Goal: Transaction & Acquisition: Purchase product/service

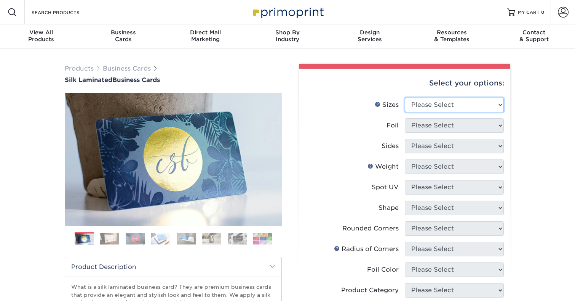
click at [500, 104] on select "Please Select 1.5" x 3.5" - Mini 1.75" x 3.5" - Mini 2" x 2" - Square 2" x 3" -…" at bounding box center [454, 105] width 99 height 14
select select "2.00x3.50"
click at [405, 98] on select "Please Select 1.5" x 3.5" - Mini 1.75" x 3.5" - Mini 2" x 2" - Square 2" x 3" -…" at bounding box center [454, 105] width 99 height 14
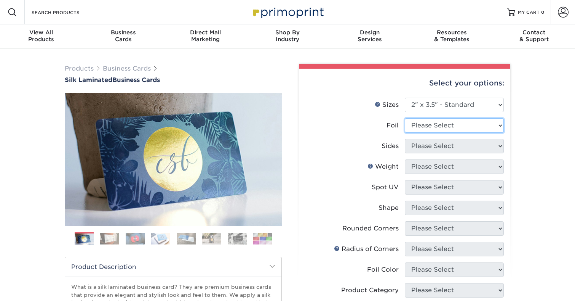
click at [501, 123] on select "Please Select Yes No" at bounding box center [454, 125] width 99 height 14
select select "1"
click at [405, 118] on select "Please Select Yes No" at bounding box center [454, 125] width 99 height 14
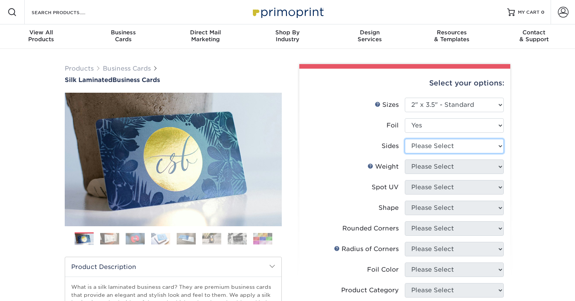
click at [498, 146] on select "Please Select Print Both Sides - Foil Both Sides Print Both Sides - Foil Front …" at bounding box center [454, 146] width 99 height 14
select select "34527644-b4fd-4ffb-9092-1318eefcd9d9"
click at [405, 139] on select "Please Select Print Both Sides - Foil Both Sides Print Both Sides - Foil Front …" at bounding box center [454, 146] width 99 height 14
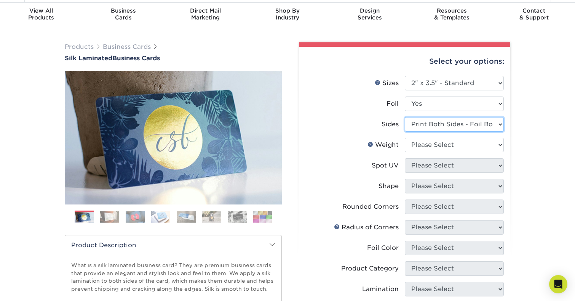
scroll to position [26, 0]
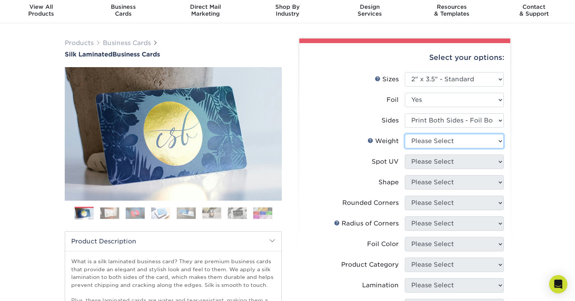
click at [501, 141] on select "Please Select 16PT" at bounding box center [454, 141] width 99 height 14
select select "16PT"
click at [405, 134] on select "Please Select 16PT" at bounding box center [454, 141] width 99 height 14
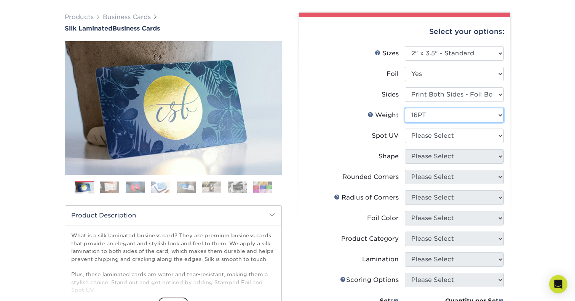
scroll to position [54, 0]
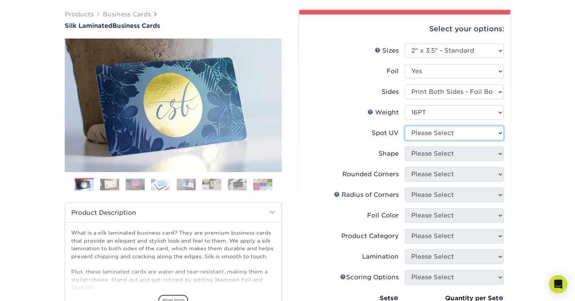
click at [501, 132] on select "Please Select No Spot UV Front and Back (Both Sides) Front Only Back Only" at bounding box center [454, 133] width 99 height 14
select select "1"
click at [405, 126] on select "Please Select No Spot UV Front and Back (Both Sides) Front Only Back Only" at bounding box center [454, 133] width 99 height 14
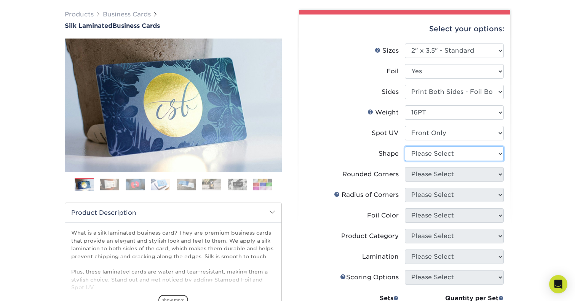
click at [498, 154] on select "Please Select Standard" at bounding box center [454, 153] width 99 height 14
select select "standard"
click at [405, 146] on select "Please Select Standard" at bounding box center [454, 153] width 99 height 14
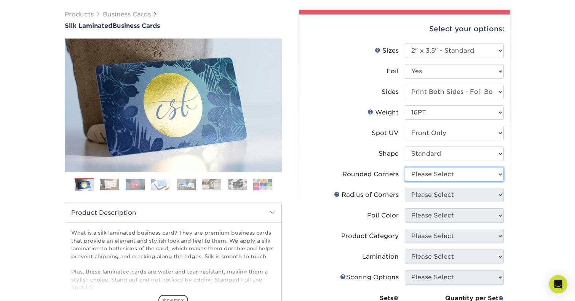
click at [501, 171] on select "Please Select Yes - Round 2 Corners Yes - Round 4 Corners No" at bounding box center [454, 174] width 99 height 14
select select "7672df9e-0e0a-464d-8e1f-920c575e4da3"
click at [405, 167] on select "Please Select Yes - Round 2 Corners Yes - Round 4 Corners No" at bounding box center [454, 174] width 99 height 14
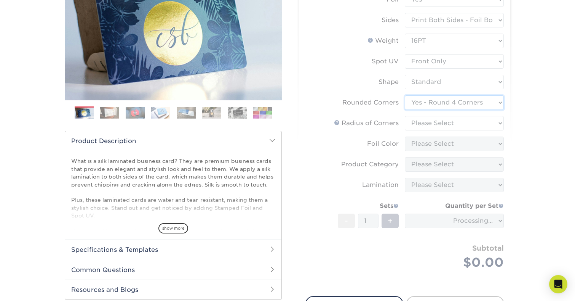
scroll to position [129, 0]
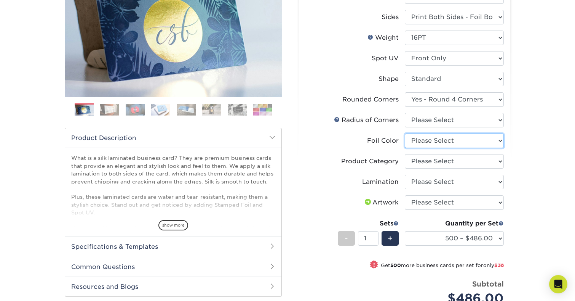
click at [500, 140] on select "Please Select Silver Foil Black Foil Blue Foil Copper Foil Gold Foil Red Foil R…" at bounding box center [454, 140] width 99 height 14
select select "e482a702-b595-48f4-8488-80b31f3aa6bc"
click at [405, 133] on select "Please Select Silver Foil Black Foil Blue Foil Copper Foil Gold Foil Red Foil R…" at bounding box center [454, 140] width 99 height 14
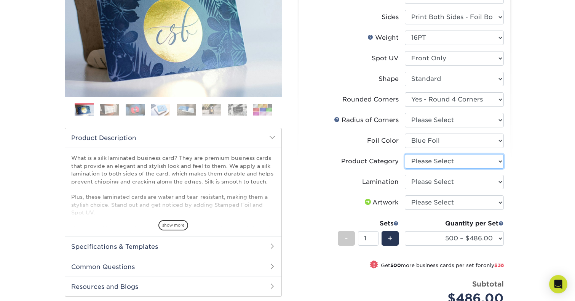
click at [498, 162] on select "Please Select Business Cards" at bounding box center [454, 161] width 99 height 14
select select "3b5148f1-0588-4f88-a218-97bcfdce65c1"
click at [405, 154] on select "Please Select Business Cards" at bounding box center [454, 161] width 99 height 14
click at [496, 181] on select "Please Select Silk" at bounding box center [454, 181] width 99 height 14
click at [405, 174] on select "Please Select Silk" at bounding box center [454, 181] width 99 height 14
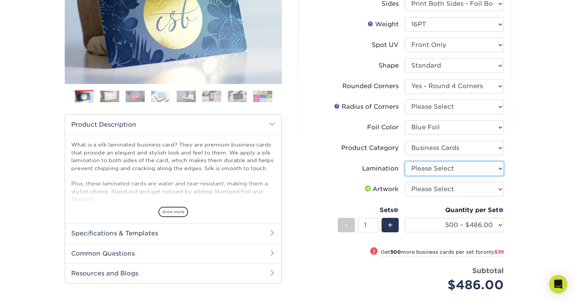
scroll to position [143, 0]
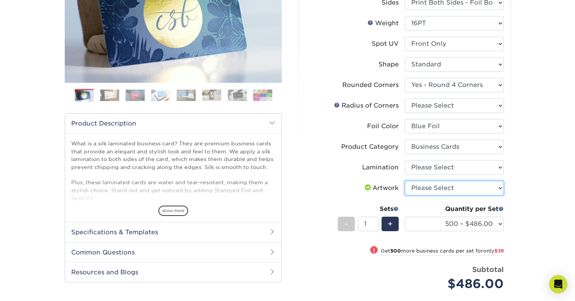
click at [495, 187] on select "Please Select I will upload files I need a design - $100" at bounding box center [454, 188] width 99 height 14
select select "upload"
click at [405, 181] on select "Please Select I will upload files I need a design - $100" at bounding box center [454, 188] width 99 height 14
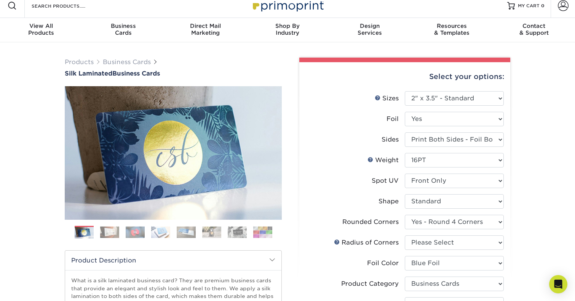
scroll to position [0, 0]
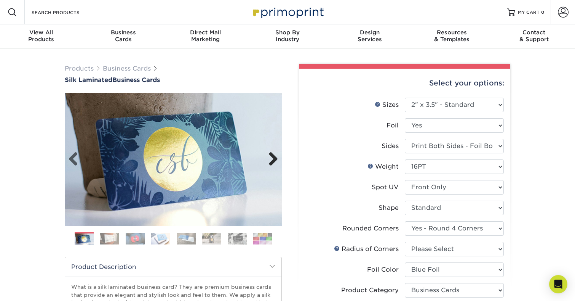
click at [274, 160] on link "Next" at bounding box center [270, 159] width 15 height 15
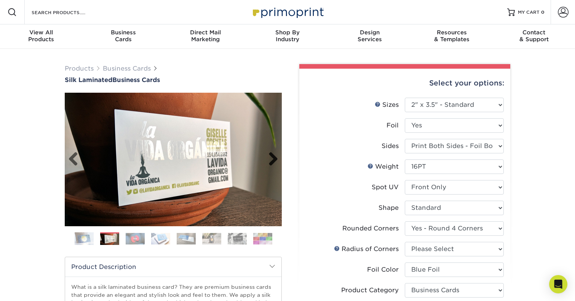
click at [274, 160] on link "Next" at bounding box center [270, 159] width 15 height 15
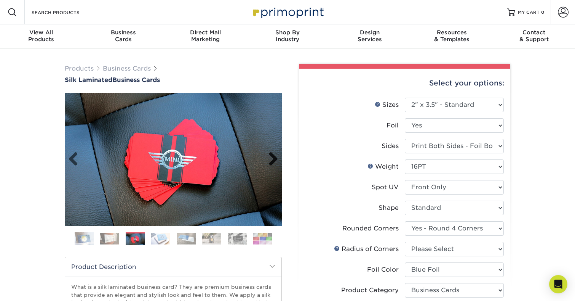
click at [274, 160] on link "Next" at bounding box center [270, 159] width 15 height 15
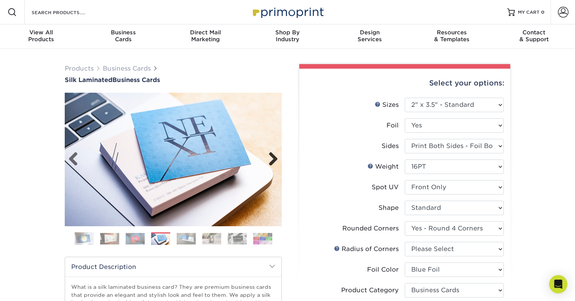
click at [274, 160] on link "Next" at bounding box center [270, 159] width 15 height 15
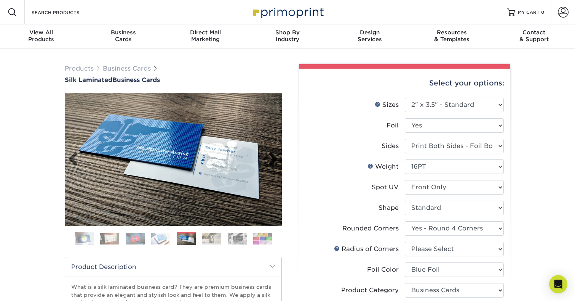
click at [275, 161] on link "Next" at bounding box center [270, 159] width 15 height 15
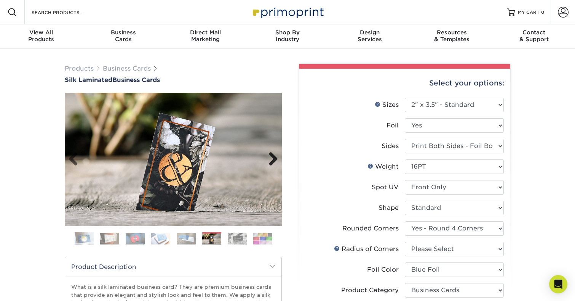
click at [275, 161] on link "Next" at bounding box center [270, 159] width 15 height 15
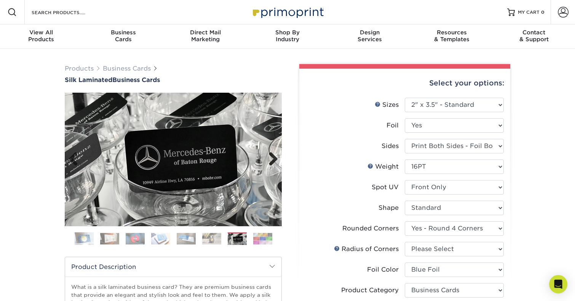
click at [275, 161] on link "Next" at bounding box center [270, 159] width 15 height 15
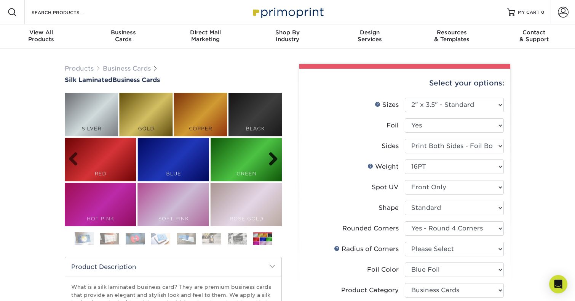
click at [275, 161] on link "Next" at bounding box center [270, 159] width 15 height 15
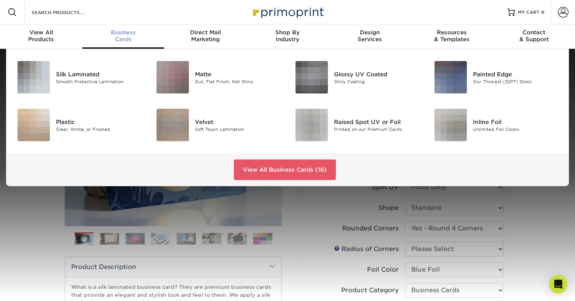
click at [127, 36] on div "Business Cards" at bounding box center [123, 36] width 82 height 14
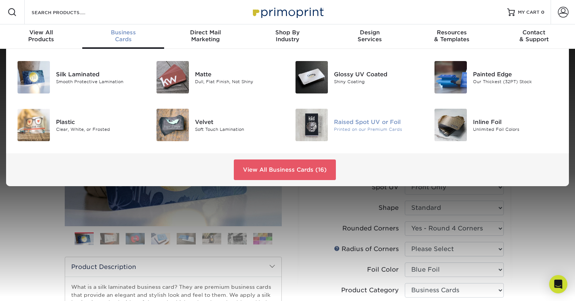
click at [359, 123] on div "Raised Spot UV or Foil" at bounding box center [377, 121] width 87 height 8
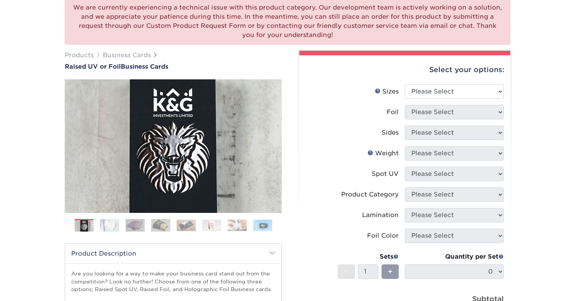
scroll to position [69, 0]
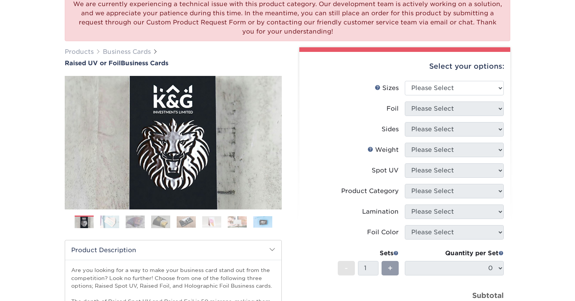
click at [110, 219] on img at bounding box center [109, 221] width 19 height 13
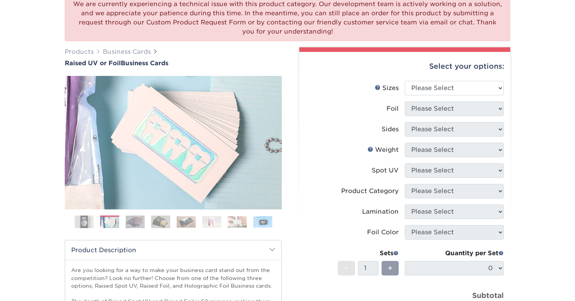
click at [130, 222] on img at bounding box center [135, 221] width 19 height 13
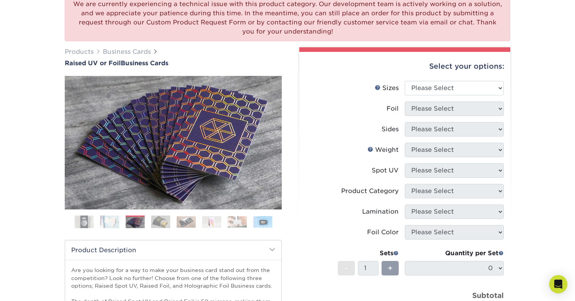
click at [158, 222] on img at bounding box center [160, 221] width 19 height 13
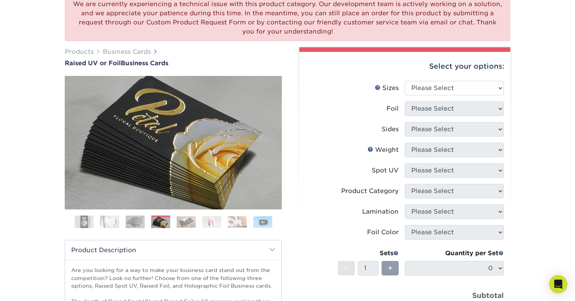
click at [180, 221] on img at bounding box center [186, 222] width 19 height 12
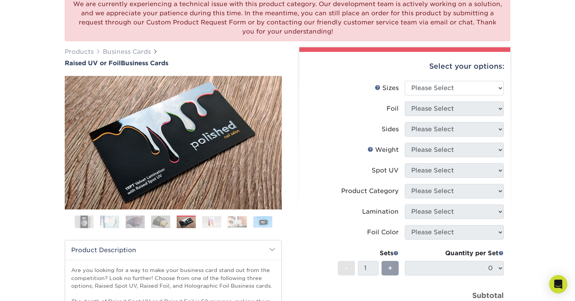
click at [206, 220] on img at bounding box center [211, 222] width 19 height 12
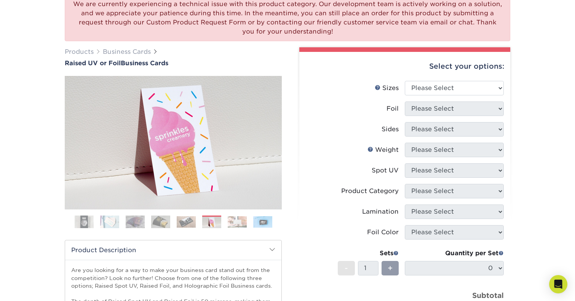
click at [233, 219] on img at bounding box center [237, 222] width 19 height 12
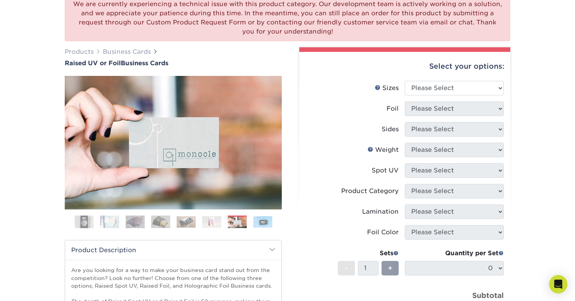
click at [259, 222] on img at bounding box center [262, 222] width 19 height 12
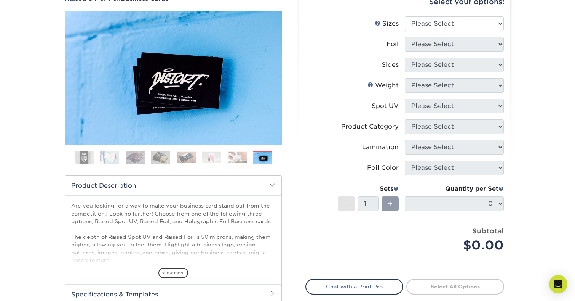
scroll to position [134, 0]
click at [499, 24] on select "Please Select 2" x 3.5" - Standard" at bounding box center [454, 23] width 99 height 14
select select "2.00x3.50"
click at [405, 16] on select "Please Select 2" x 3.5" - Standard" at bounding box center [454, 23] width 99 height 14
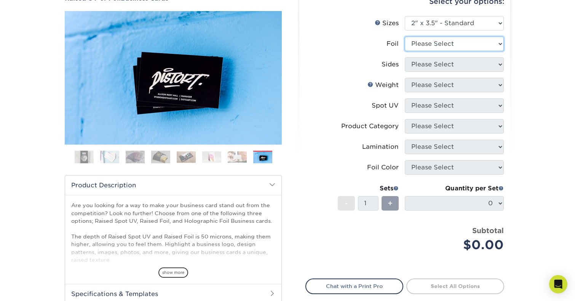
click at [501, 43] on select "Please Select No Yes" at bounding box center [454, 44] width 99 height 14
select select "1"
click at [405, 37] on select "Please Select No Yes" at bounding box center [454, 44] width 99 height 14
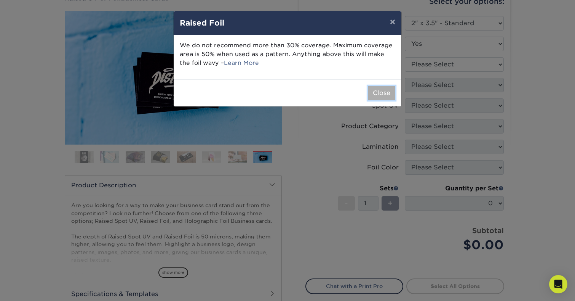
click at [383, 91] on button "Close" at bounding box center [381, 93] width 27 height 14
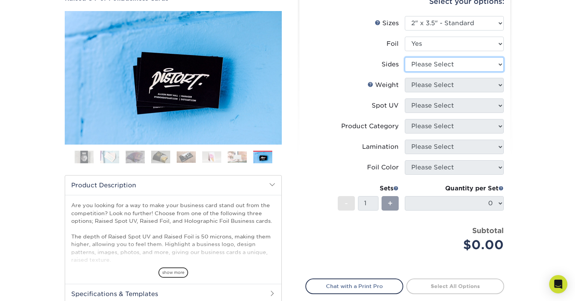
click at [501, 64] on select "Please Select Print Both Sides - Foil Both Sides Print Both Sides - Foil Front …" at bounding box center [454, 64] width 99 height 14
select select "34527644-b4fd-4ffb-9092-1318eefcd9d9"
click at [405, 57] on select "Please Select Print Both Sides - Foil Both Sides Print Both Sides - Foil Front …" at bounding box center [454, 64] width 99 height 14
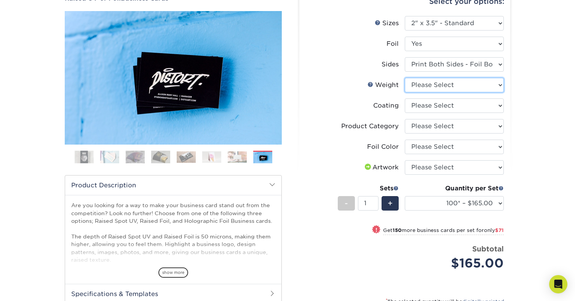
click at [500, 85] on select "Please Select 16PT" at bounding box center [454, 85] width 99 height 14
select select "16PT"
click at [405, 78] on select "Please Select 16PT" at bounding box center [454, 85] width 99 height 14
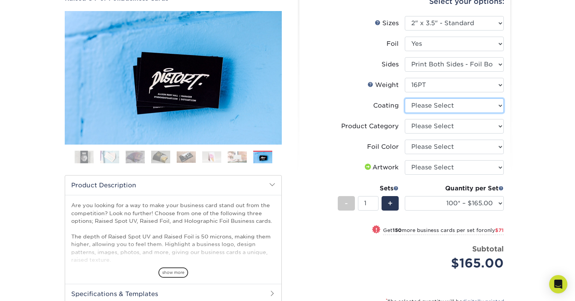
click at [501, 104] on select at bounding box center [454, 105] width 99 height 14
click at [405, 98] on select at bounding box center [454, 105] width 99 height 14
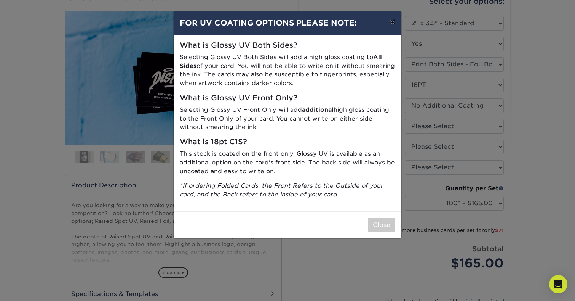
click at [393, 22] on button "×" at bounding box center [393, 21] width 18 height 21
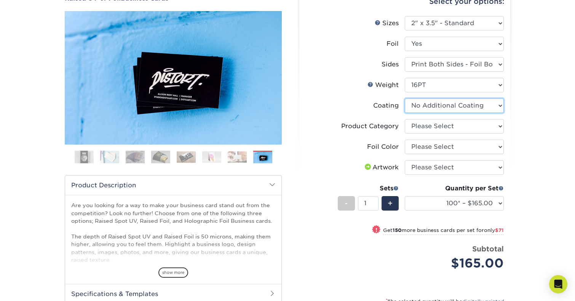
click at [500, 105] on select at bounding box center [454, 105] width 99 height 14
select select "-1"
click at [405, 98] on select at bounding box center [454, 105] width 99 height 14
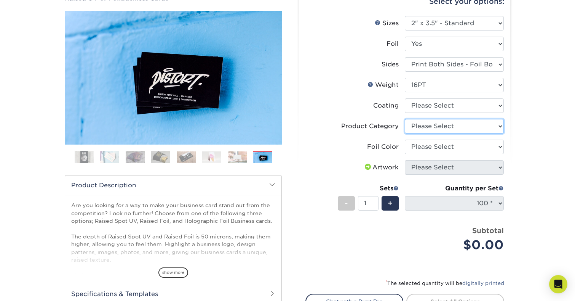
click at [492, 126] on select "Please Select Business Cards" at bounding box center [454, 126] width 99 height 14
select select "3b5148f1-0588-4f88-a218-97bcfdce65c1"
click at [405, 119] on select "Please Select Business Cards" at bounding box center [454, 126] width 99 height 14
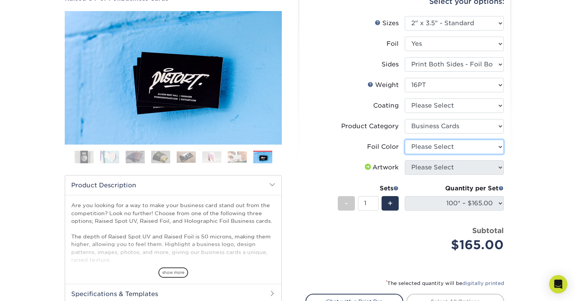
click at [487, 144] on select "Please Select Silver Foil Gold Foil Holographic Foil" at bounding box center [454, 146] width 99 height 14
click at [442, 148] on select "Please Select Silver Foil Gold Foil Holographic Foil" at bounding box center [454, 146] width 99 height 14
select select "a834dd52-fe06-4ed6-9a86-5bd3c2d02515"
click at [405, 139] on select "Please Select Silver Foil Gold Foil Holographic Foil" at bounding box center [454, 146] width 99 height 14
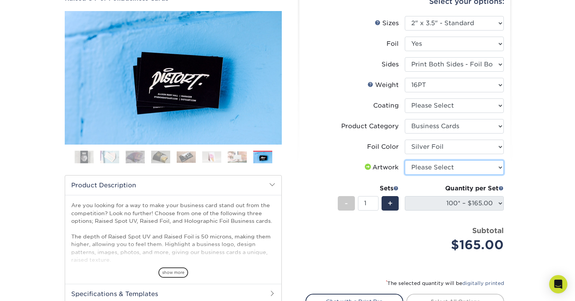
click at [441, 162] on select "Please Select I will upload files I need a design - $100" at bounding box center [454, 167] width 99 height 14
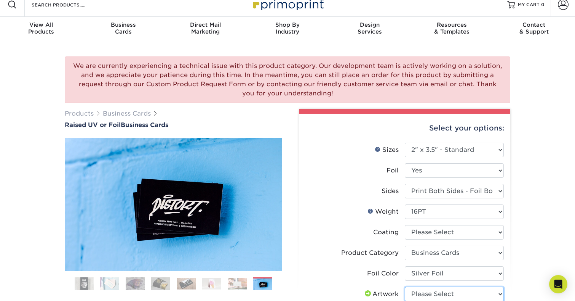
scroll to position [0, 0]
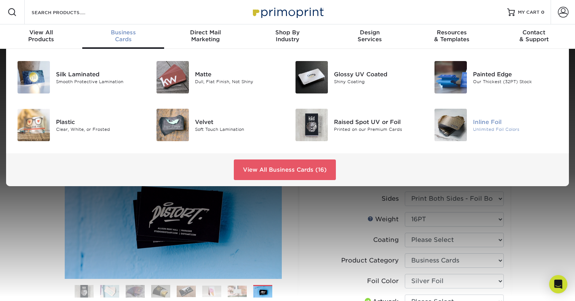
click at [478, 118] on div "Inline Foil" at bounding box center [516, 121] width 87 height 8
click at [477, 122] on div "Inline Foil" at bounding box center [516, 121] width 87 height 8
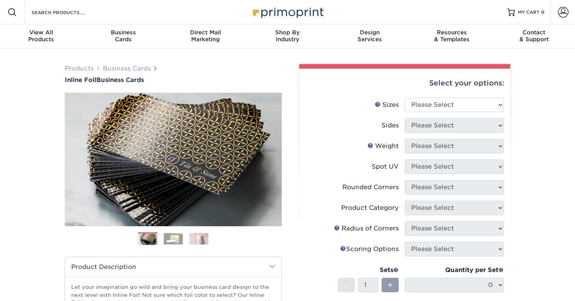
click at [172, 243] on img at bounding box center [173, 238] width 19 height 12
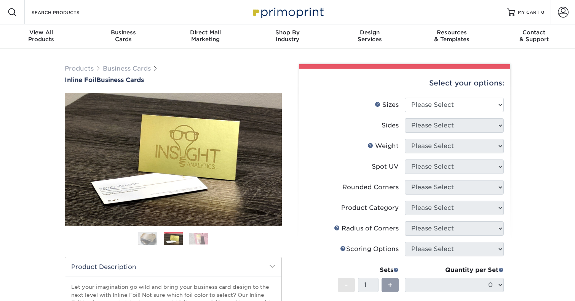
click at [198, 239] on img at bounding box center [198, 238] width 19 height 12
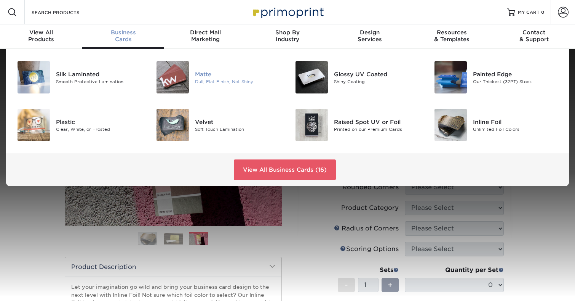
click at [203, 73] on div "Matte" at bounding box center [238, 74] width 87 height 8
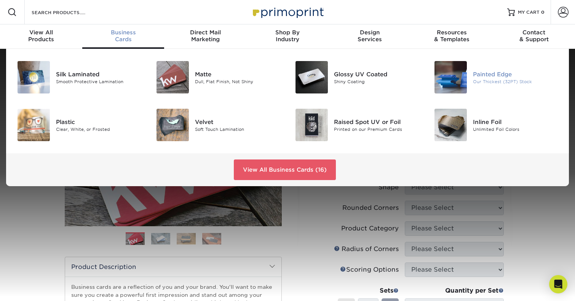
click at [492, 74] on div "Painted Edge" at bounding box center [516, 74] width 87 height 8
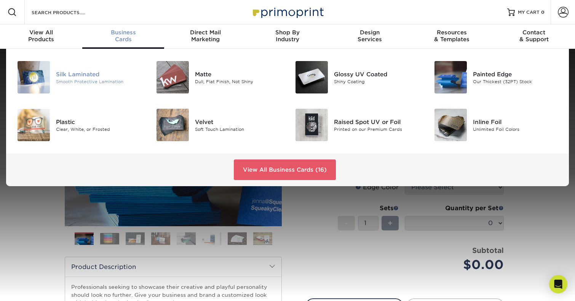
click at [93, 74] on div "Silk Laminated" at bounding box center [99, 74] width 87 height 8
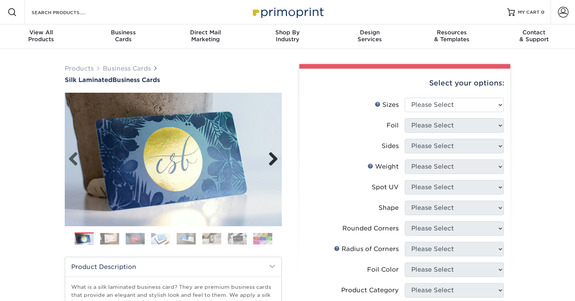
click at [274, 161] on link "Next" at bounding box center [270, 159] width 15 height 15
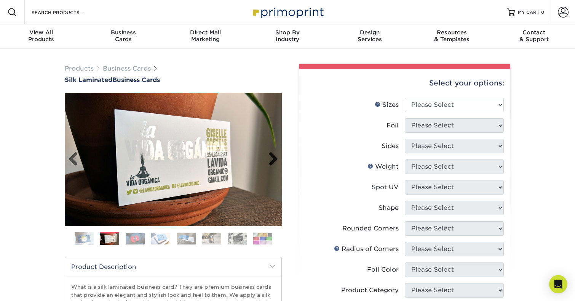
click at [274, 163] on link "Next" at bounding box center [270, 159] width 15 height 15
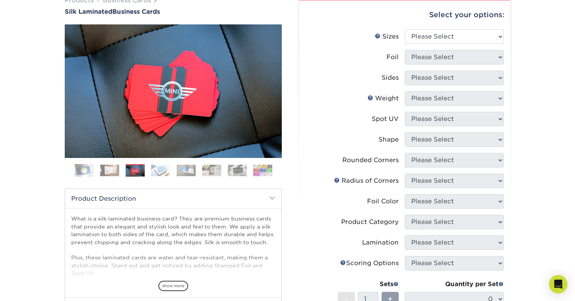
scroll to position [59, 0]
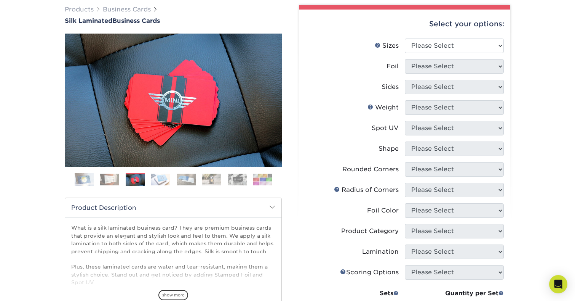
click at [239, 180] on img at bounding box center [237, 179] width 19 height 12
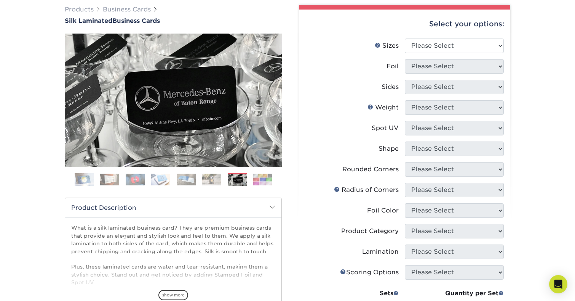
click at [212, 178] on img at bounding box center [211, 179] width 19 height 12
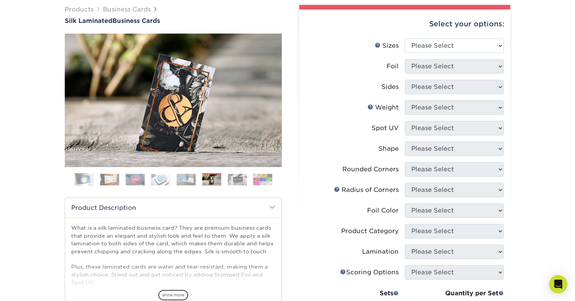
click at [183, 178] on img at bounding box center [186, 179] width 19 height 12
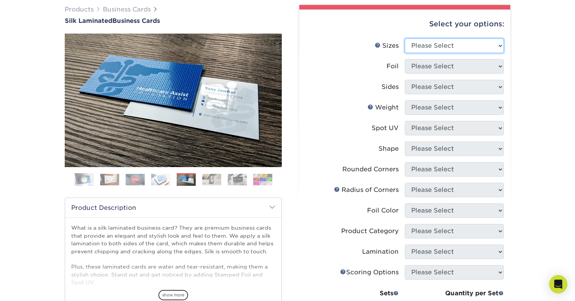
click at [459, 46] on select "Please Select 1.5" x 3.5" - Mini 1.75" x 3.5" - Mini 2" x 2" - Square 2" x 3" -…" at bounding box center [454, 45] width 99 height 14
select select "2.00x3.50"
click at [405, 38] on select "Please Select 1.5" x 3.5" - Mini 1.75" x 3.5" - Mini 2" x 2" - Square 2" x 3" -…" at bounding box center [454, 45] width 99 height 14
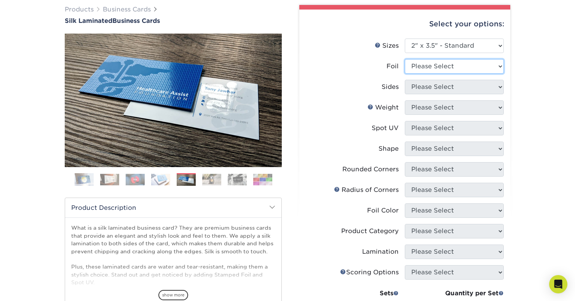
click at [458, 69] on select "Please Select Yes No" at bounding box center [454, 66] width 99 height 14
select select "1"
click at [405, 59] on select "Please Select Yes No" at bounding box center [454, 66] width 99 height 14
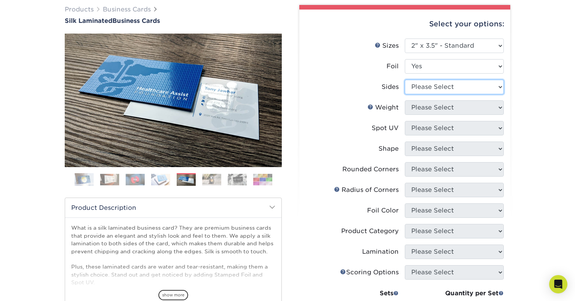
click at [459, 84] on select "Please Select Print Both Sides - Foil Both Sides Print Both Sides - Foil Front …" at bounding box center [454, 87] width 99 height 14
select select "34527644-b4fd-4ffb-9092-1318eefcd9d9"
click at [405, 80] on select "Please Select Print Both Sides - Foil Both Sides Print Both Sides - Foil Front …" at bounding box center [454, 87] width 99 height 14
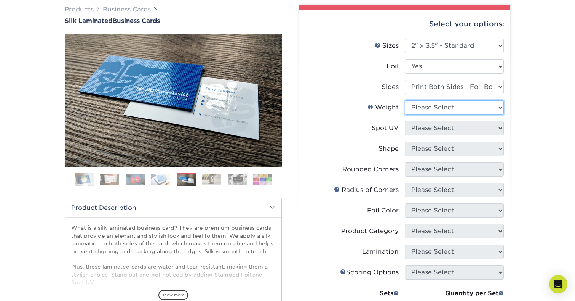
click at [462, 107] on select "Please Select 16PT" at bounding box center [454, 107] width 99 height 14
select select "16PT"
click at [405, 100] on select "Please Select 16PT" at bounding box center [454, 107] width 99 height 14
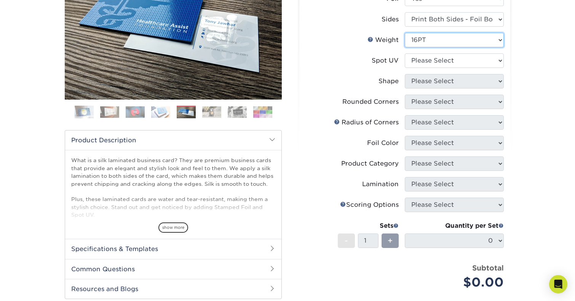
scroll to position [127, 0]
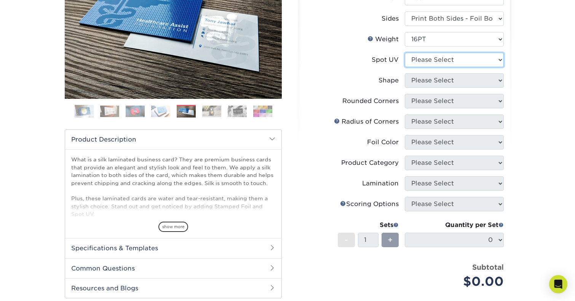
click at [450, 62] on select "Please Select No Spot UV Front and Back (Both Sides) Front Only Back Only" at bounding box center [454, 60] width 99 height 14
select select "1"
click at [405, 53] on select "Please Select No Spot UV Front and Back (Both Sides) Front Only Back Only" at bounding box center [454, 60] width 99 height 14
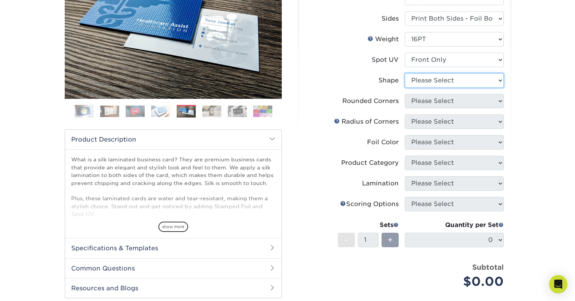
click at [449, 83] on select "Please Select Standard" at bounding box center [454, 80] width 99 height 14
select select "standard"
click at [405, 73] on select "Please Select Standard" at bounding box center [454, 80] width 99 height 14
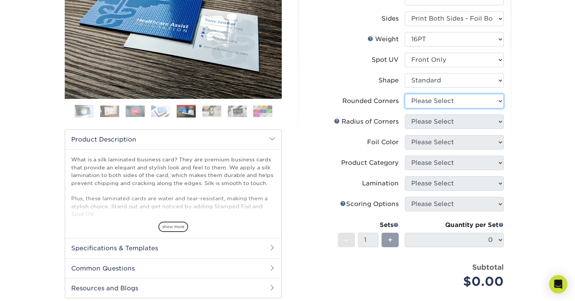
click at [451, 101] on select "Please Select Yes - Round 2 Corners Yes - Round 4 Corners No" at bounding box center [454, 101] width 99 height 14
select select "0"
click at [405, 94] on select "Please Select Yes - Round 2 Corners Yes - Round 4 Corners No" at bounding box center [454, 101] width 99 height 14
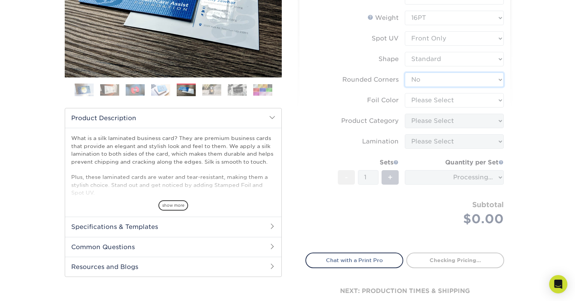
scroll to position [168, 0]
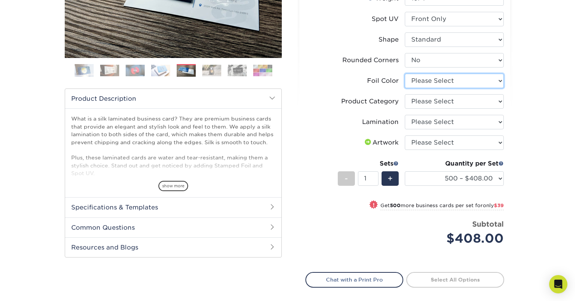
click at [447, 83] on select "Please Select Silver Foil Black Foil Blue Foil Copper Foil Gold Foil Red Foil R…" at bounding box center [454, 81] width 99 height 14
select select "e482a702-b595-48f4-8488-80b31f3aa6bc"
click at [405, 74] on select "Please Select Silver Foil Black Foil Blue Foil Copper Foil Gold Foil Red Foil R…" at bounding box center [454, 81] width 99 height 14
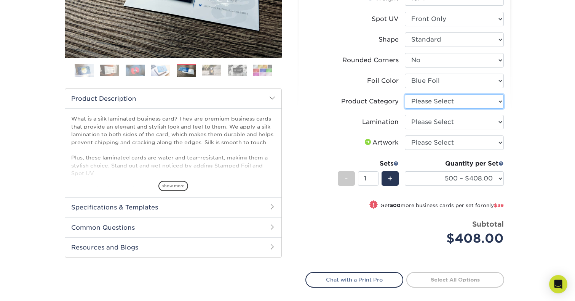
click at [443, 103] on select "Please Select Business Cards" at bounding box center [454, 101] width 99 height 14
select select "3b5148f1-0588-4f88-a218-97bcfdce65c1"
click at [405, 94] on select "Please Select Business Cards" at bounding box center [454, 101] width 99 height 14
click at [445, 120] on select "Please Select Silk" at bounding box center [454, 122] width 99 height 14
select select "ccacb42f-45f7-42d3-bbd3-7c8421cf37f0"
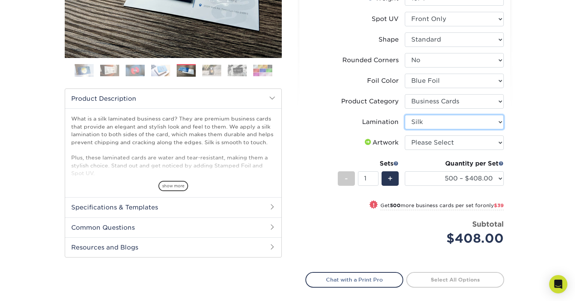
click at [405, 115] on select "Please Select Silk" at bounding box center [454, 122] width 99 height 14
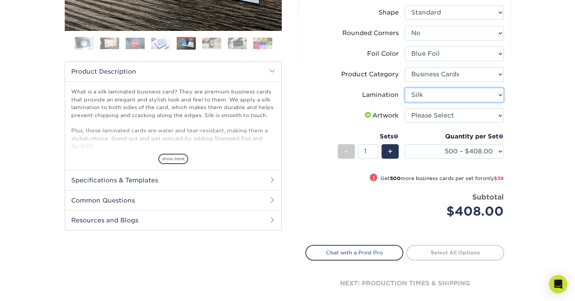
scroll to position [197, 0]
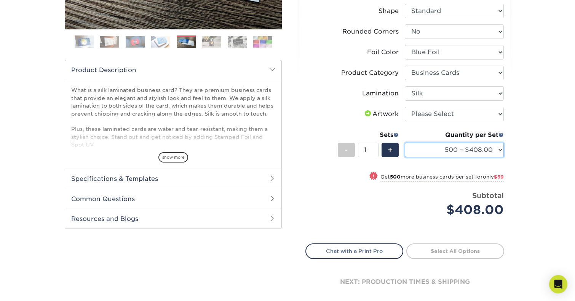
click at [502, 150] on select "500 – $408.00 1000 – $447.00 2500 – $1071.00 5000 – $1880.00" at bounding box center [454, 149] width 99 height 14
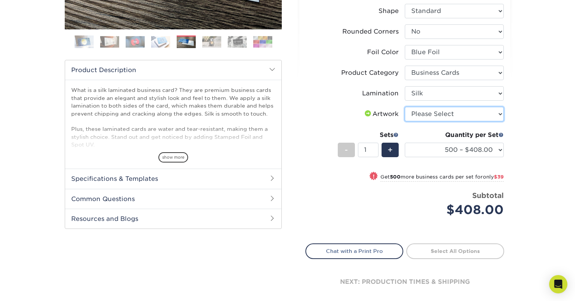
click at [464, 115] on select "Please Select I will upload files I need a design - $100" at bounding box center [454, 114] width 99 height 14
click at [501, 112] on select "Please Select I will upload files I need a design - $100" at bounding box center [454, 114] width 99 height 14
select select "upload"
click at [405, 107] on select "Please Select I will upload files I need a design - $100" at bounding box center [454, 114] width 99 height 14
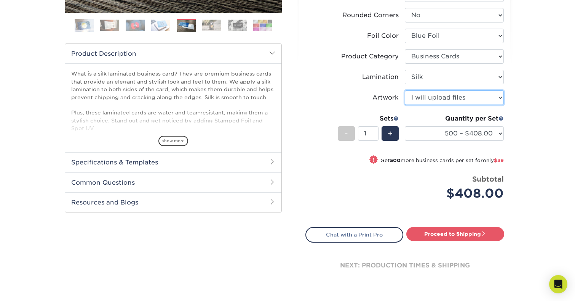
scroll to position [213, 0]
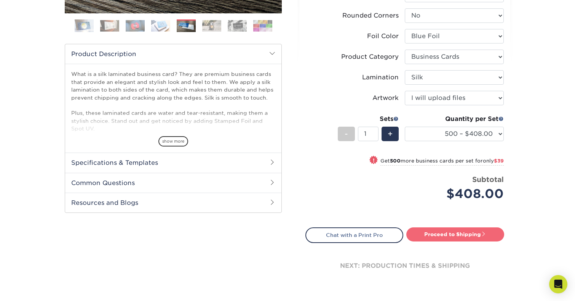
click at [441, 232] on link "Proceed to Shipping" at bounding box center [456, 234] width 98 height 14
type input "Set 1"
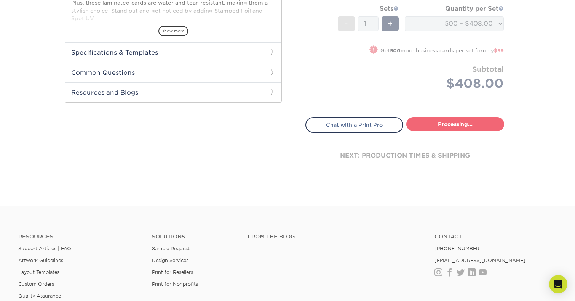
select select "a1681715-fd73-4640-8177-eea0f5e6093f"
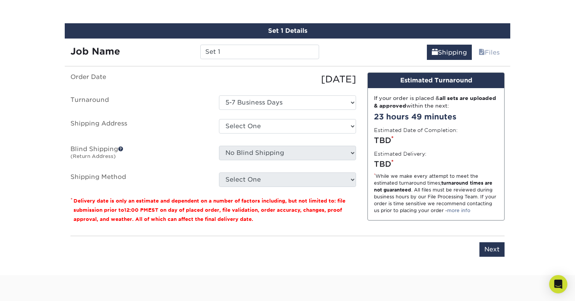
scroll to position [460, 0]
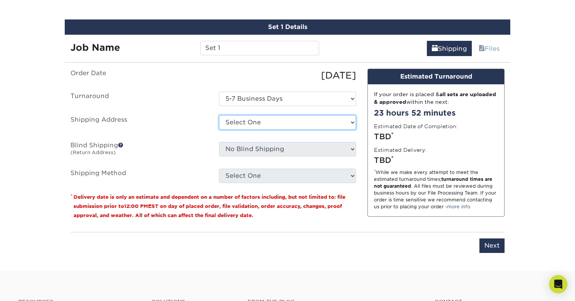
click at [325, 122] on select "Select One + Add New Address - Login" at bounding box center [287, 122] width 137 height 14
click at [219, 115] on select "Select One + Add New Address - Login" at bounding box center [287, 122] width 137 height 14
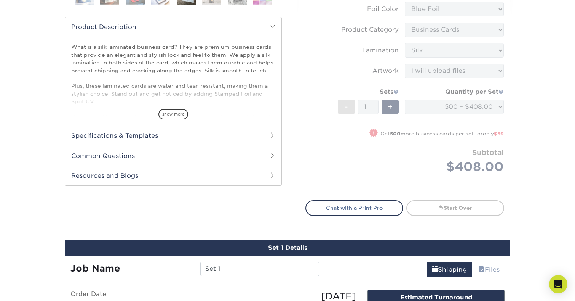
scroll to position [239, 0]
